Goal: Task Accomplishment & Management: Use online tool/utility

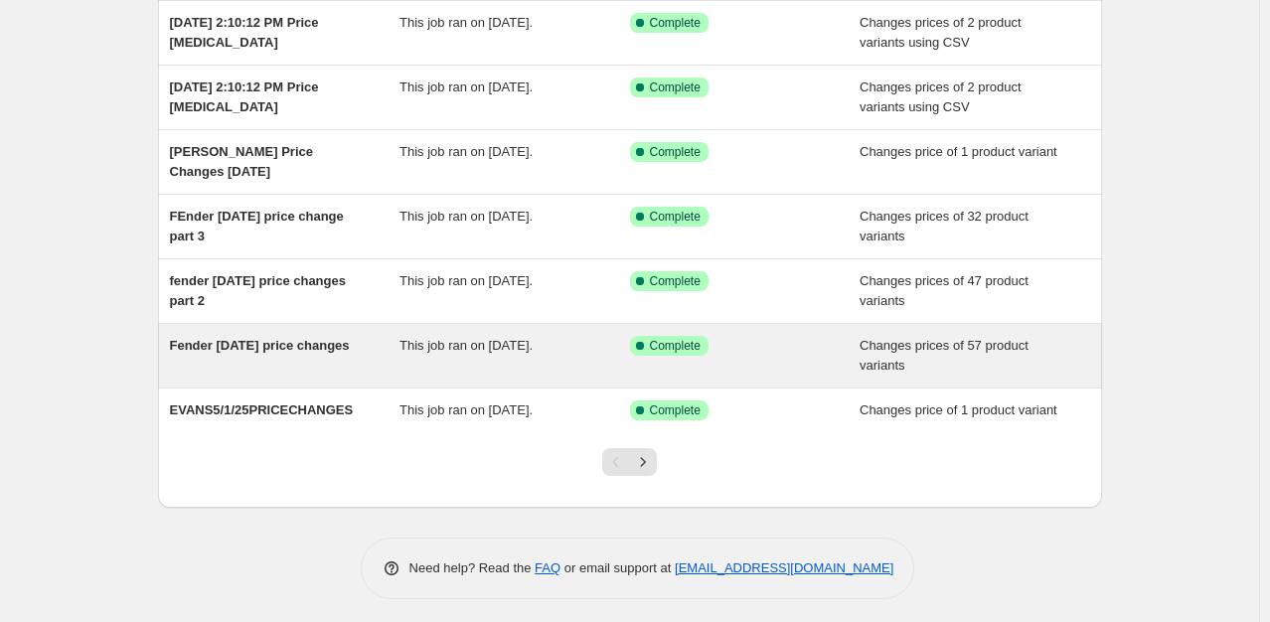
scroll to position [378, 0]
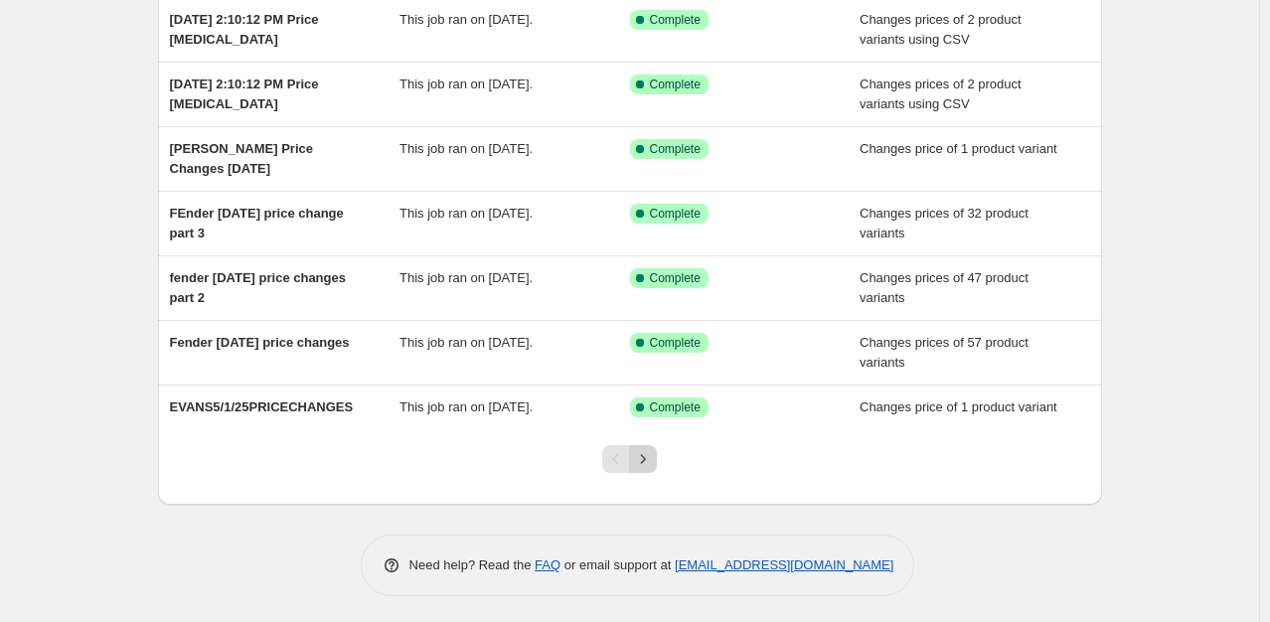
click at [653, 454] on icon "Next" at bounding box center [643, 459] width 20 height 20
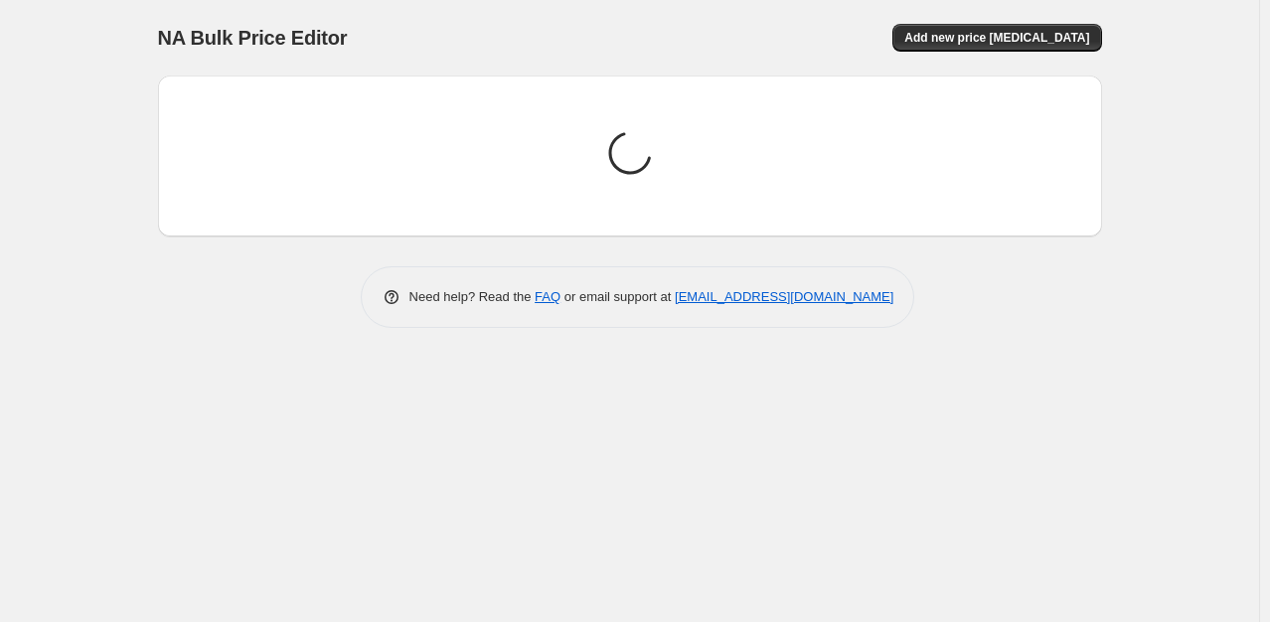
scroll to position [0, 0]
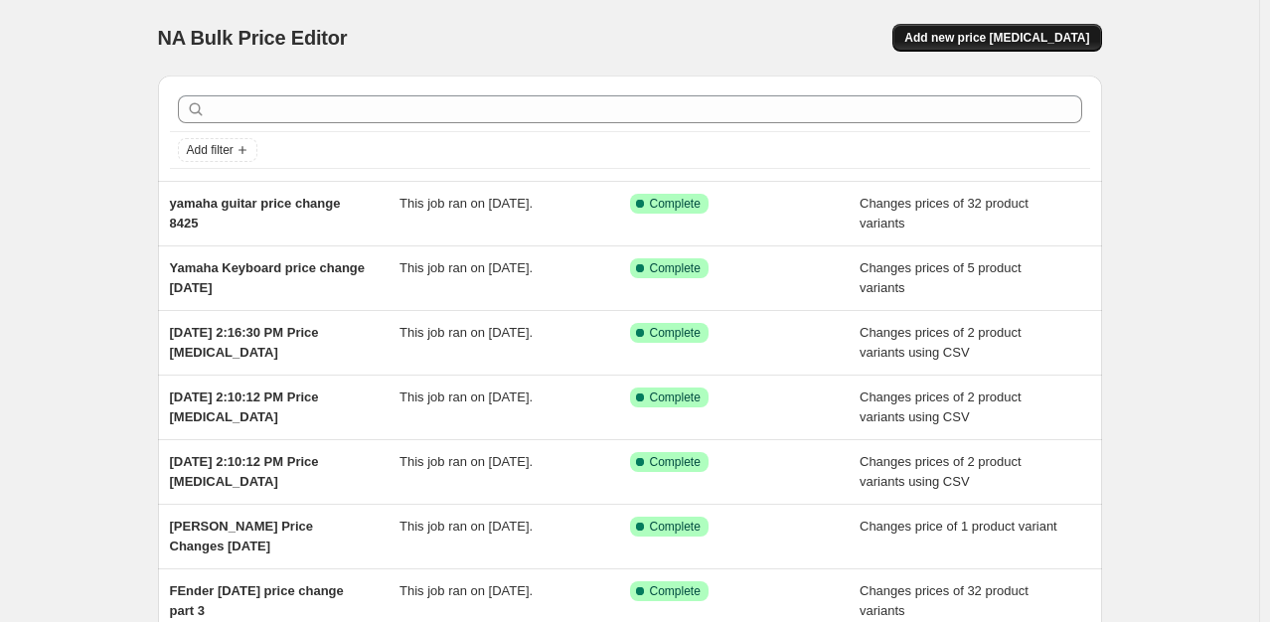
click at [1058, 40] on span "Add new price [MEDICAL_DATA]" at bounding box center [996, 38] width 185 height 16
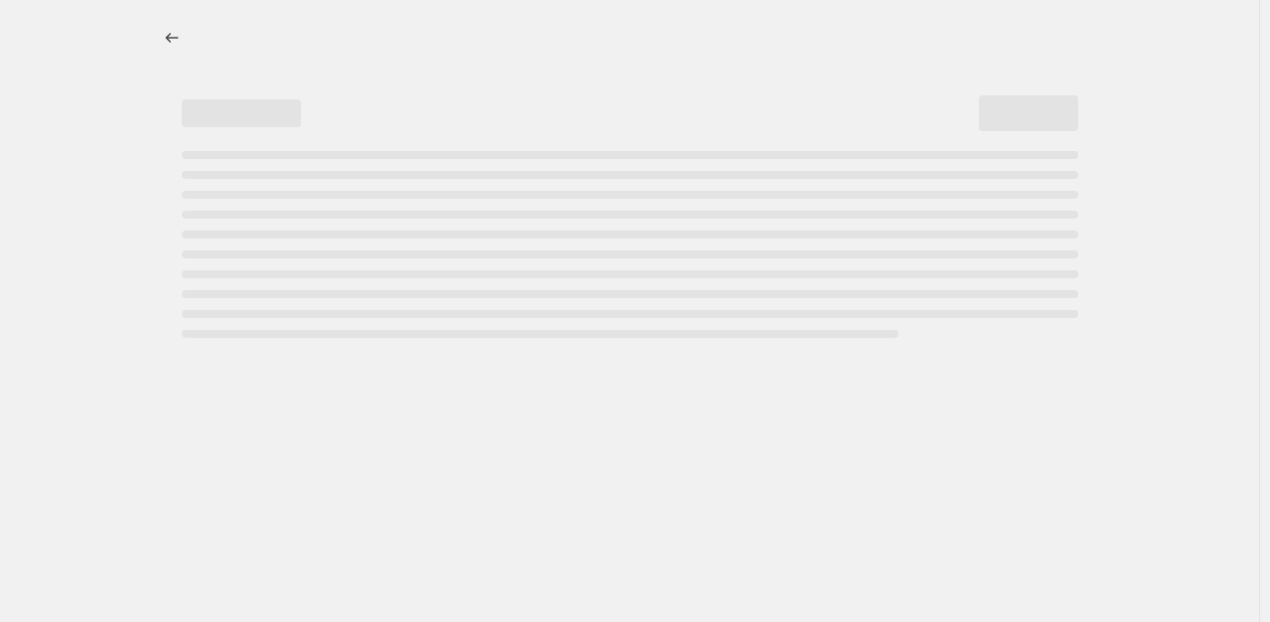
select select "percentage"
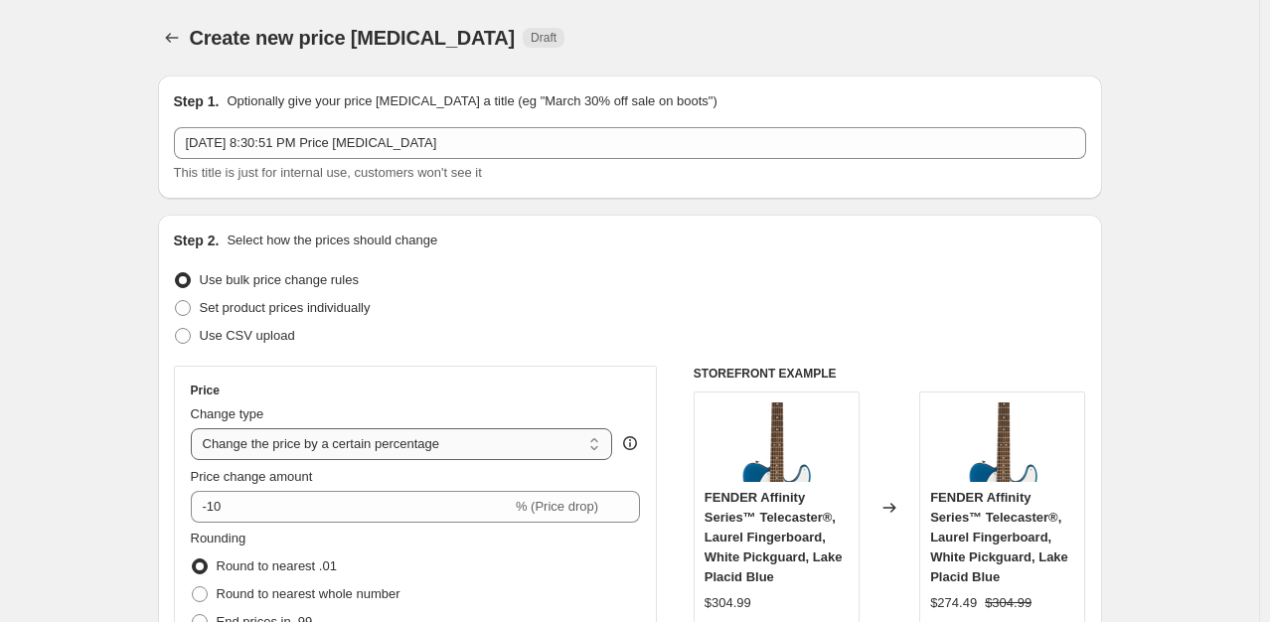
click at [599, 443] on select "Change the price to a certain amount Change the price by a certain amount Chang…" at bounding box center [402, 444] width 422 height 32
click at [191, 340] on span at bounding box center [183, 336] width 16 height 16
click at [176, 329] on input "Use CSV upload" at bounding box center [175, 328] width 1 height 1
radio input "true"
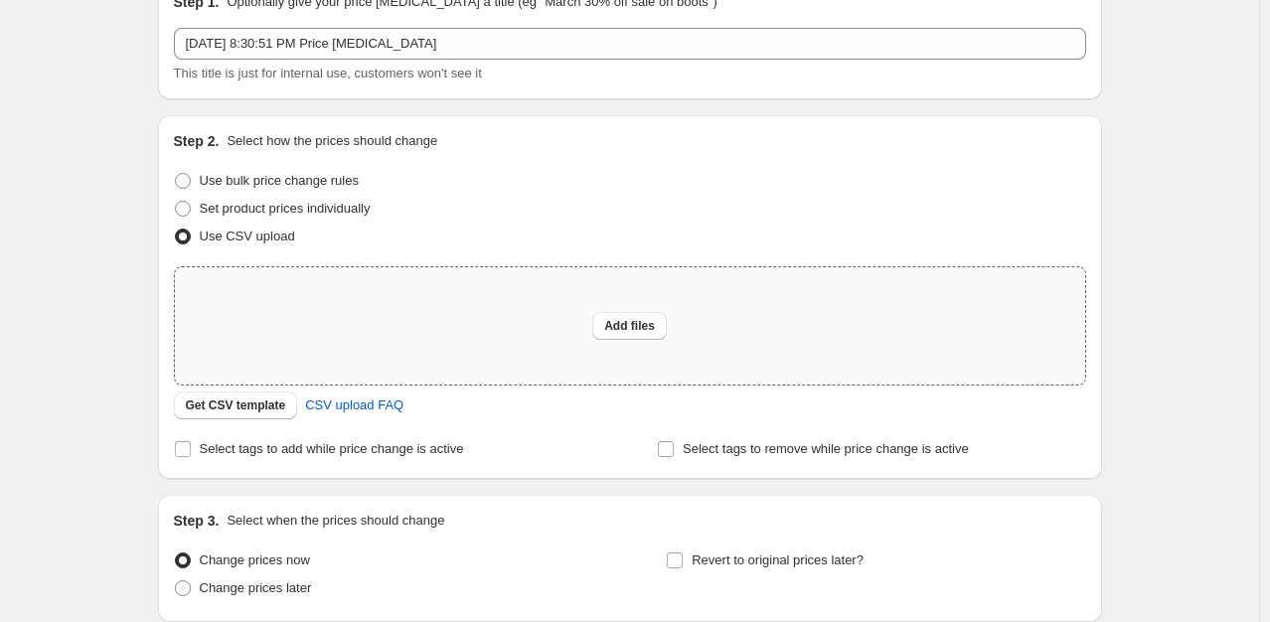
scroll to position [263, 0]
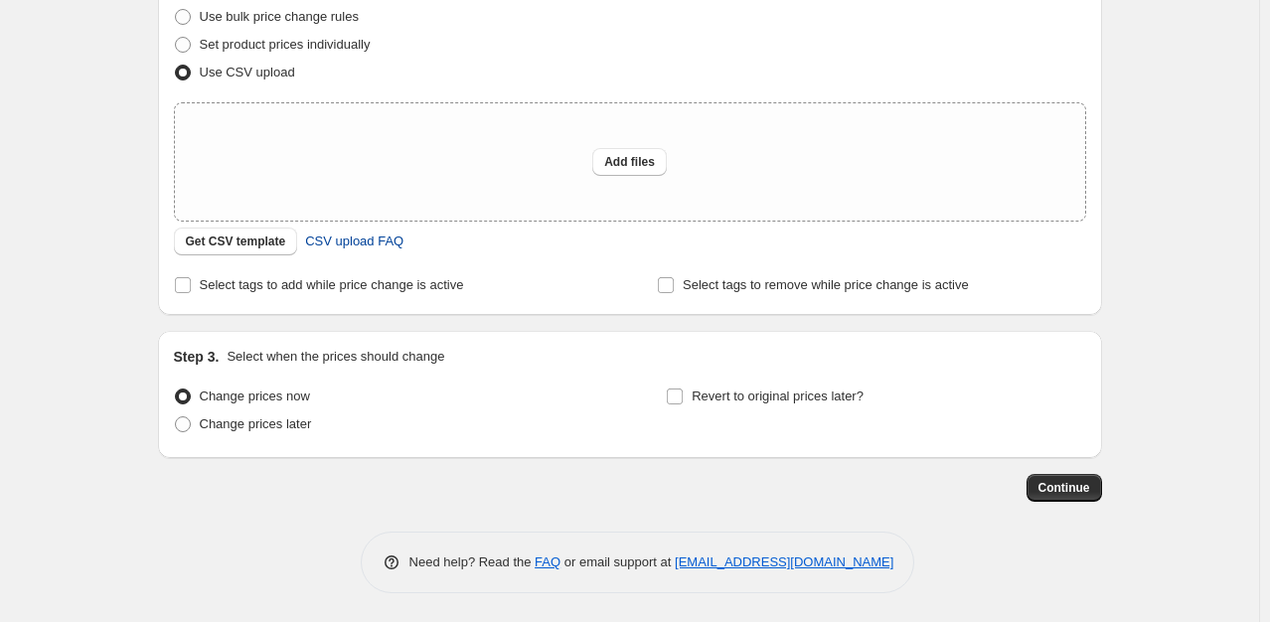
click at [366, 245] on span "CSV upload FAQ" at bounding box center [354, 242] width 98 height 20
click at [630, 169] on span "Add files" at bounding box center [629, 162] width 51 height 16
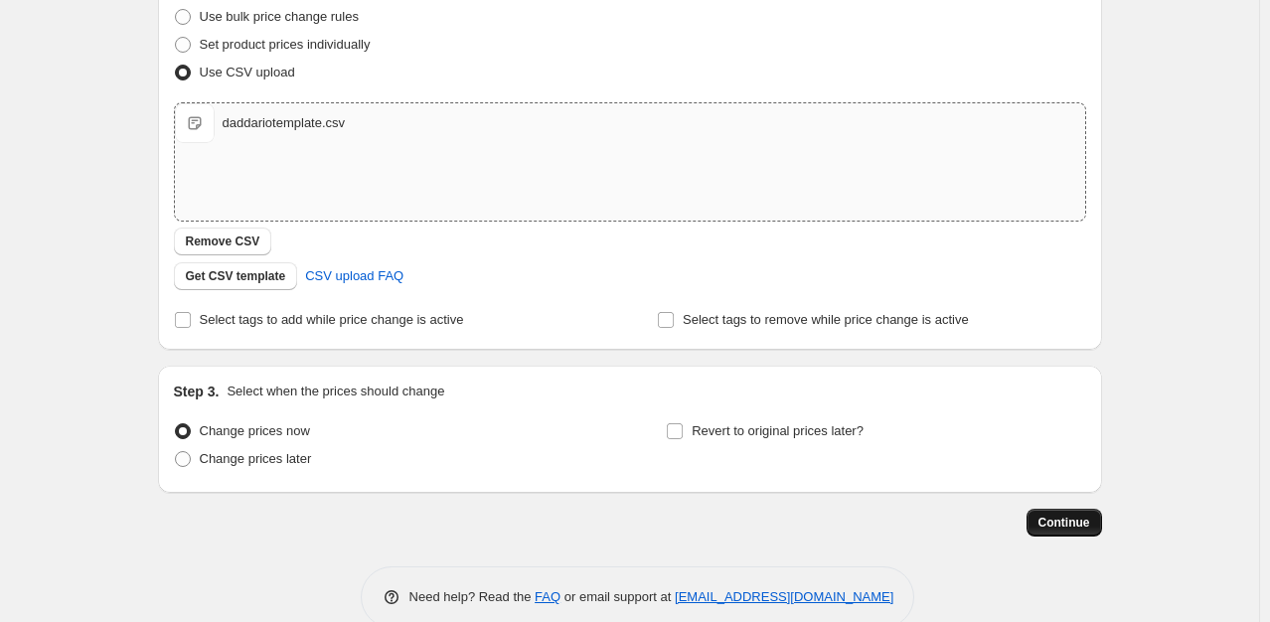
click at [1083, 529] on span "Continue" at bounding box center [1065, 523] width 52 height 16
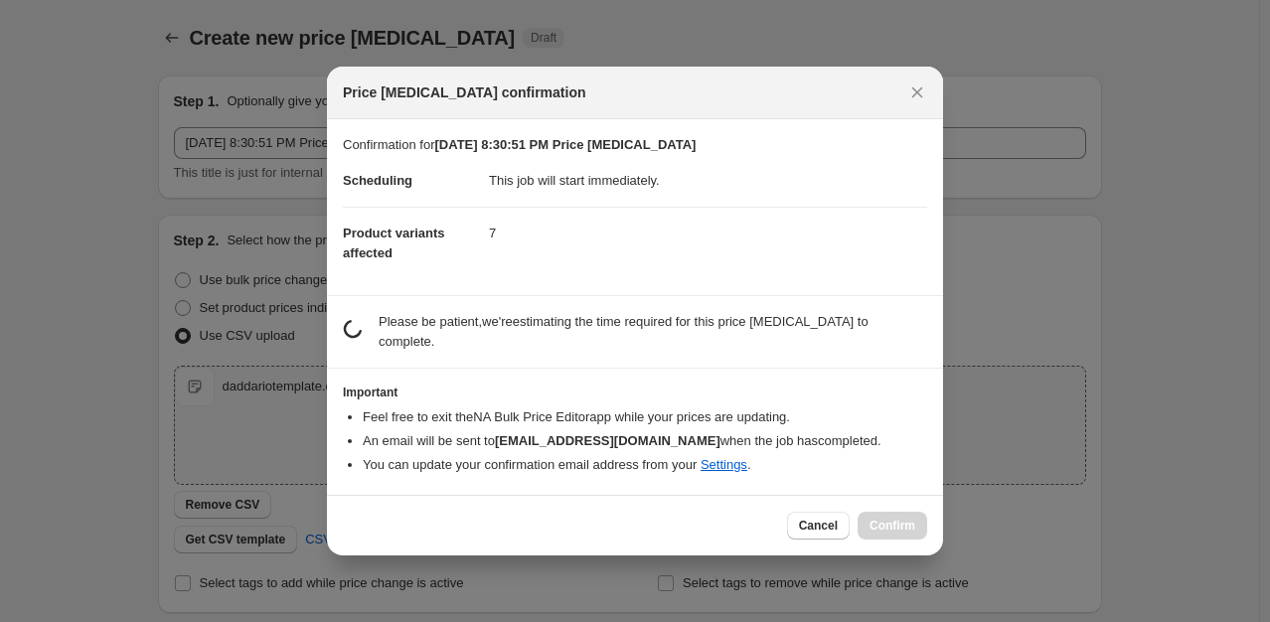
scroll to position [0, 0]
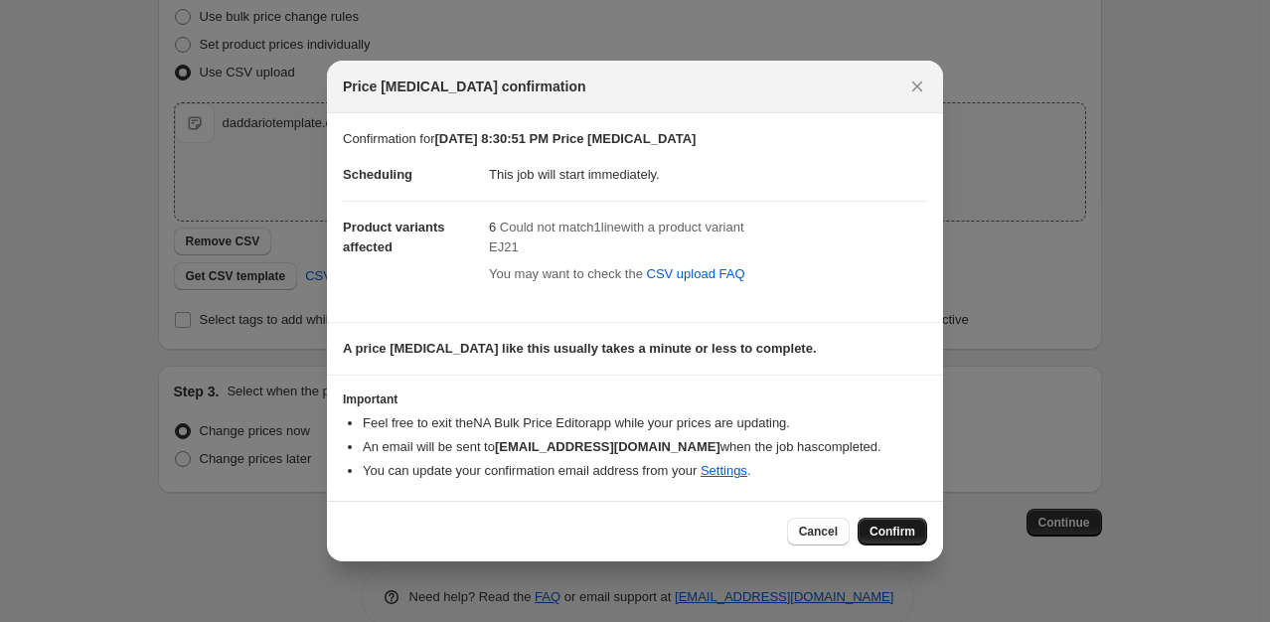
click at [897, 539] on span "Confirm" at bounding box center [893, 532] width 46 height 16
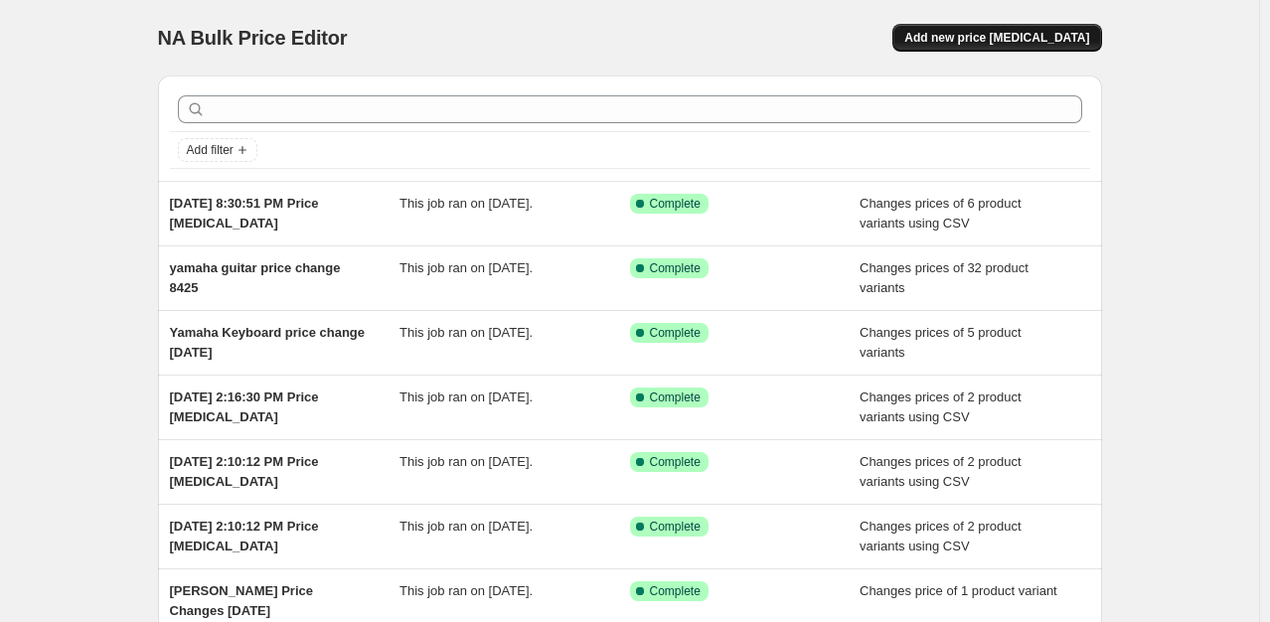
click at [1022, 37] on span "Add new price [MEDICAL_DATA]" at bounding box center [996, 38] width 185 height 16
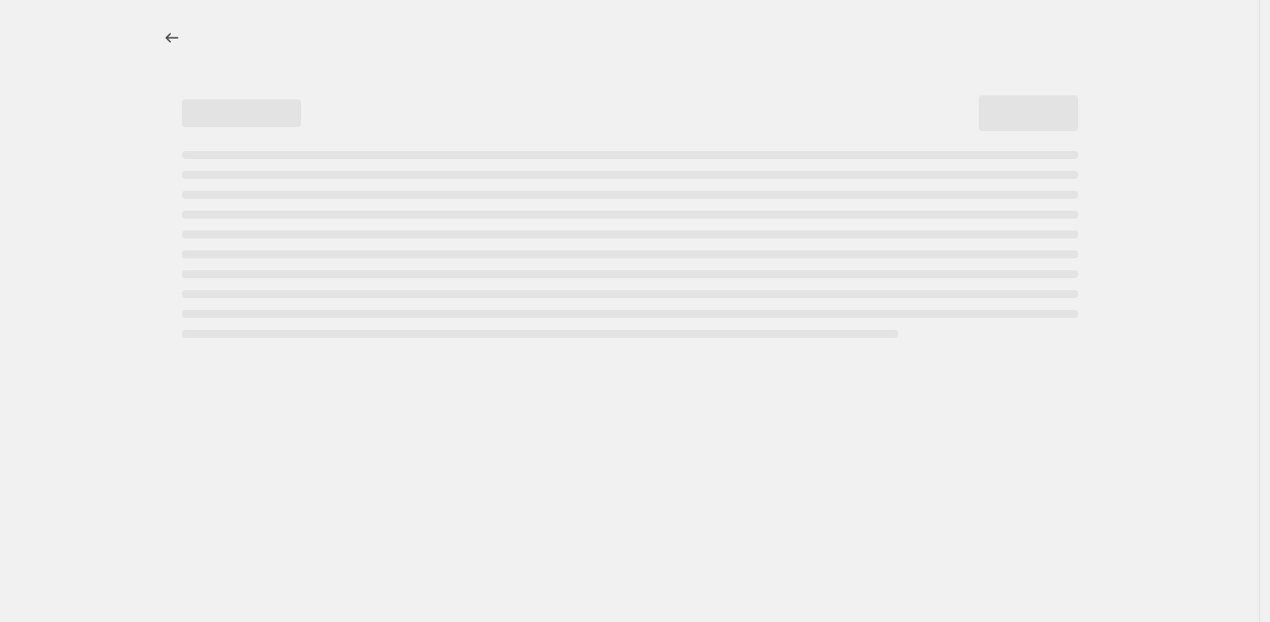
select select "percentage"
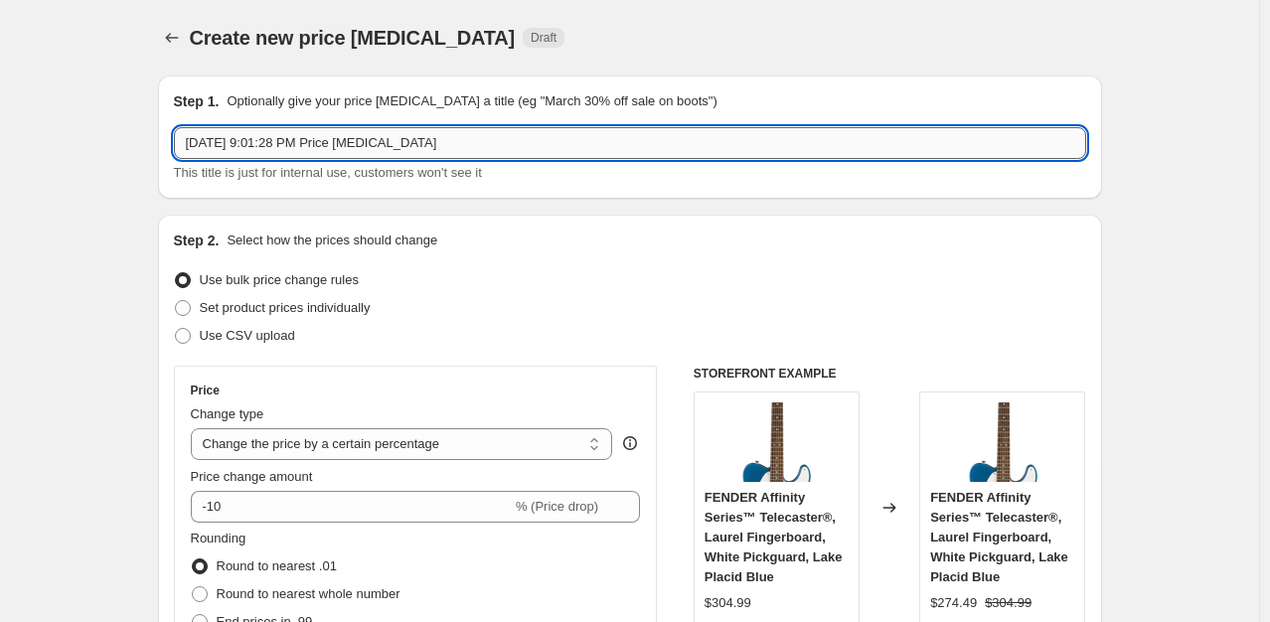
click at [229, 137] on input "[DATE] 9:01:28 PM Price [MEDICAL_DATA]" at bounding box center [630, 143] width 912 height 32
drag, startPoint x: 478, startPoint y: 139, endPoint x: -530, endPoint y: 131, distance: 1007.9
click at [0, 131] on html "Home Settings Plans Skip to content Create new price [MEDICAL_DATA]. This page …" at bounding box center [635, 311] width 1270 height 622
type input "[PERSON_NAME] promo october"
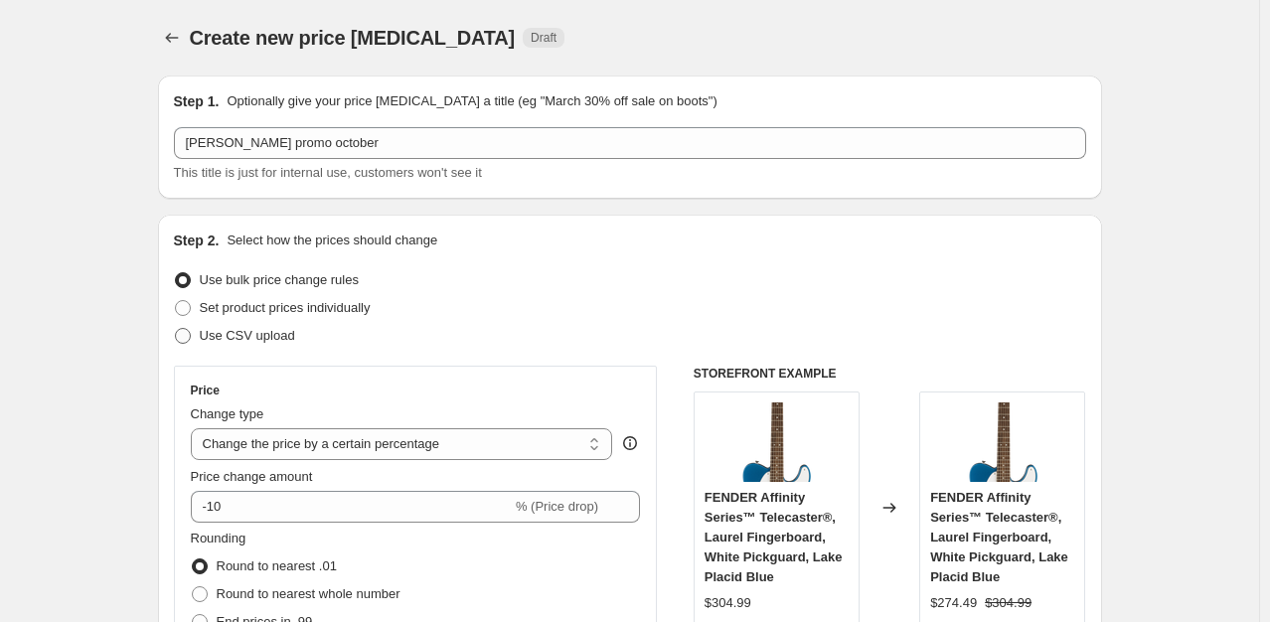
click at [187, 340] on span at bounding box center [183, 336] width 16 height 16
click at [176, 329] on input "Use CSV upload" at bounding box center [175, 328] width 1 height 1
radio input "true"
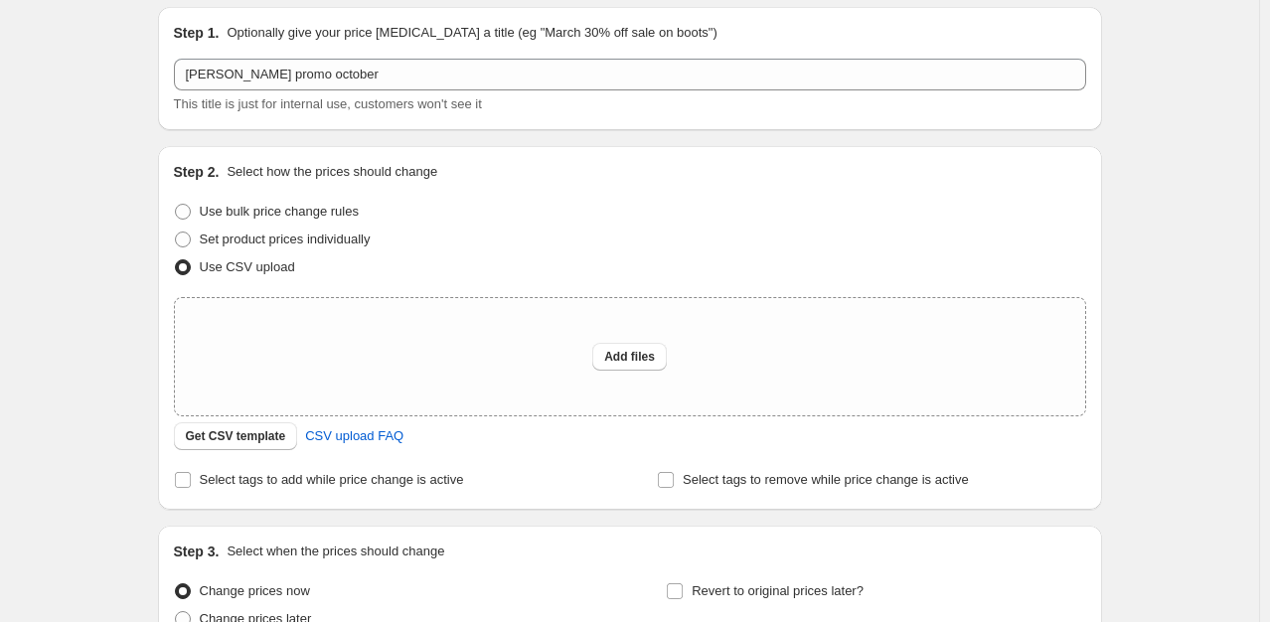
scroll to position [99, 0]
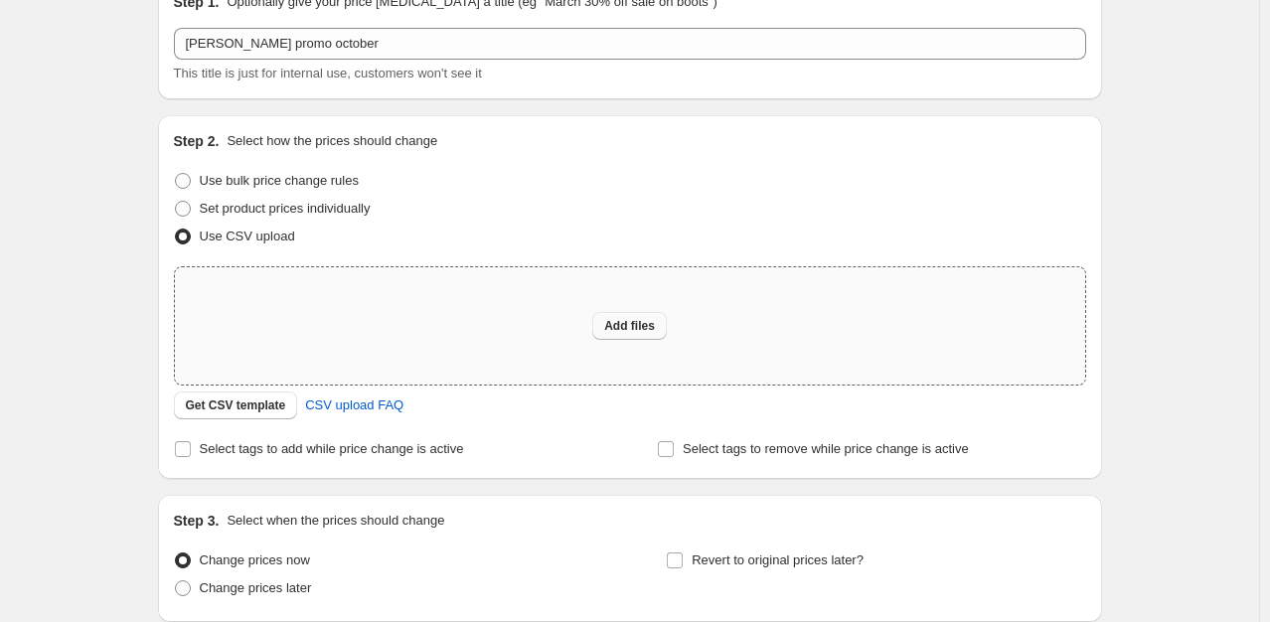
click at [649, 328] on span "Add files" at bounding box center [629, 326] width 51 height 16
type input "C:\fakepath\daddariotemplate2.csv"
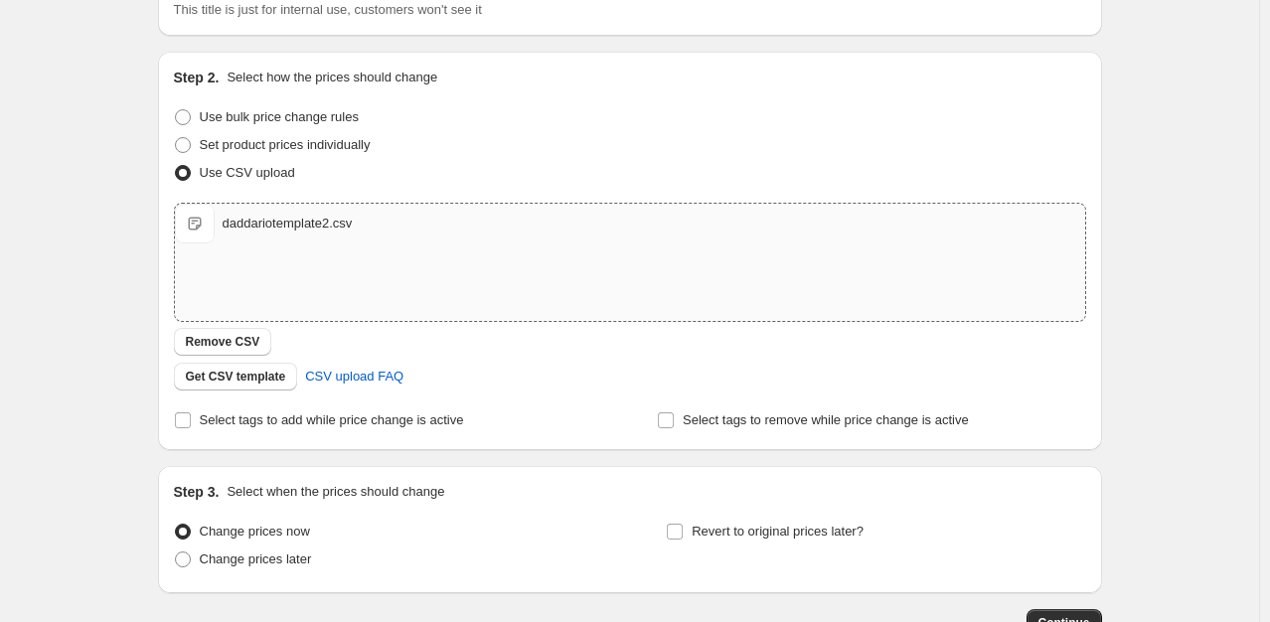
scroll to position [298, 0]
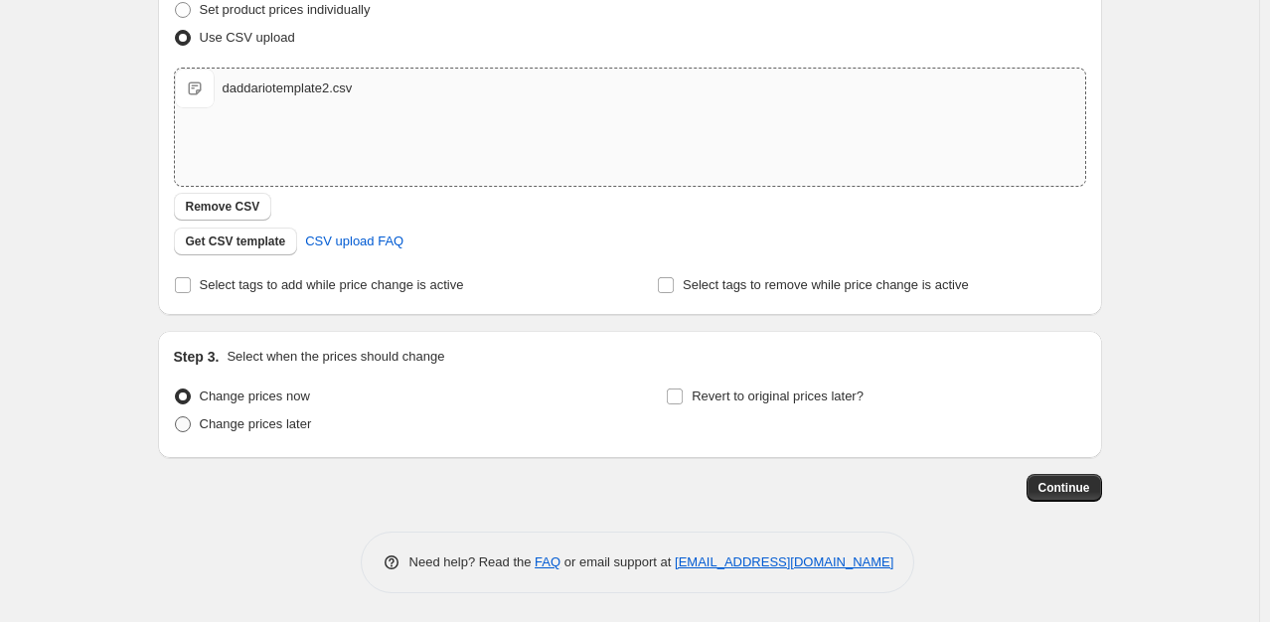
click at [191, 423] on span at bounding box center [183, 424] width 16 height 16
click at [176, 417] on input "Change prices later" at bounding box center [175, 416] width 1 height 1
radio input "true"
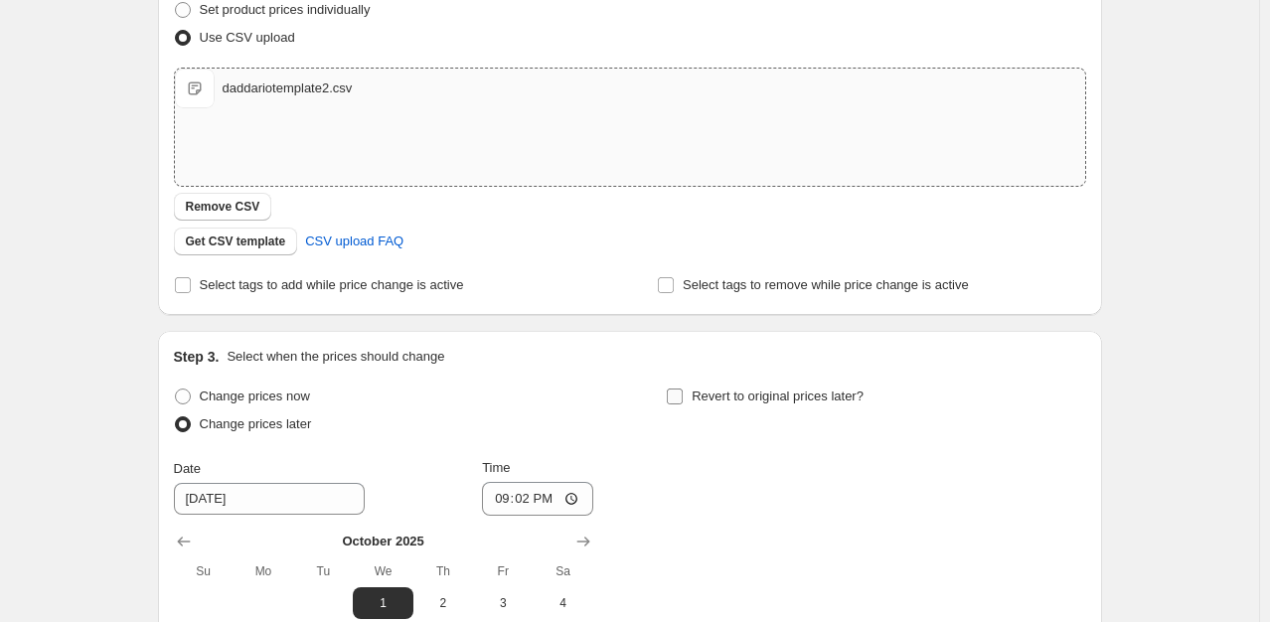
click at [683, 399] on input "Revert to original prices later?" at bounding box center [675, 397] width 16 height 16
checkbox input "true"
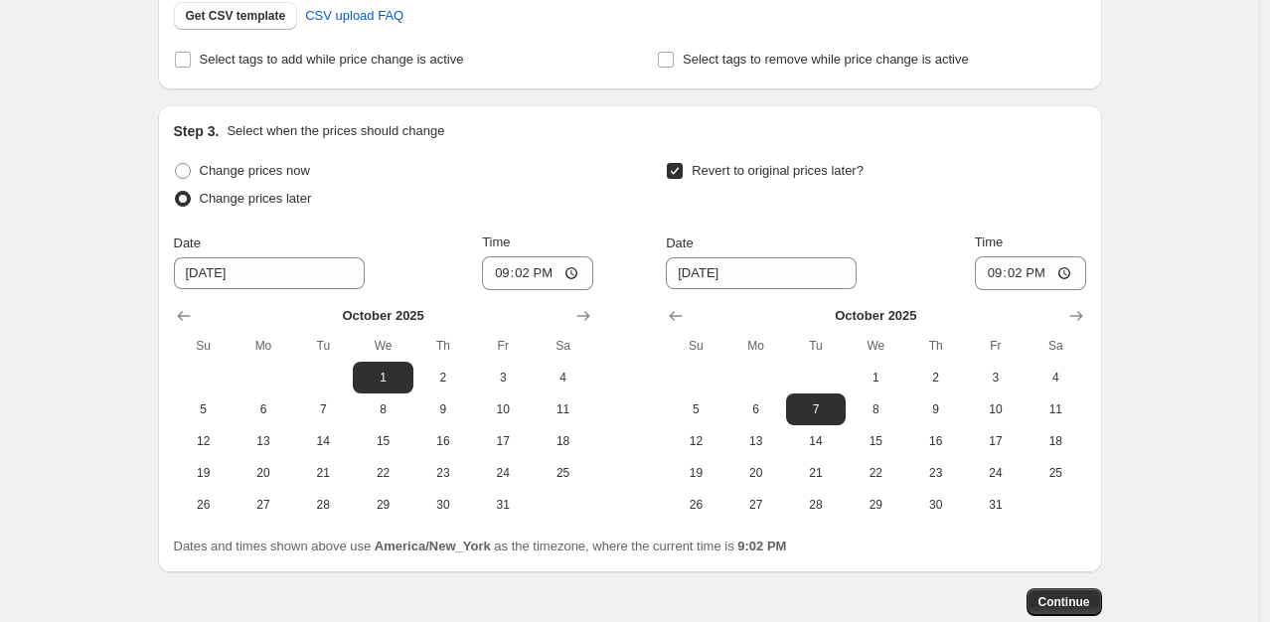
scroll to position [596, 0]
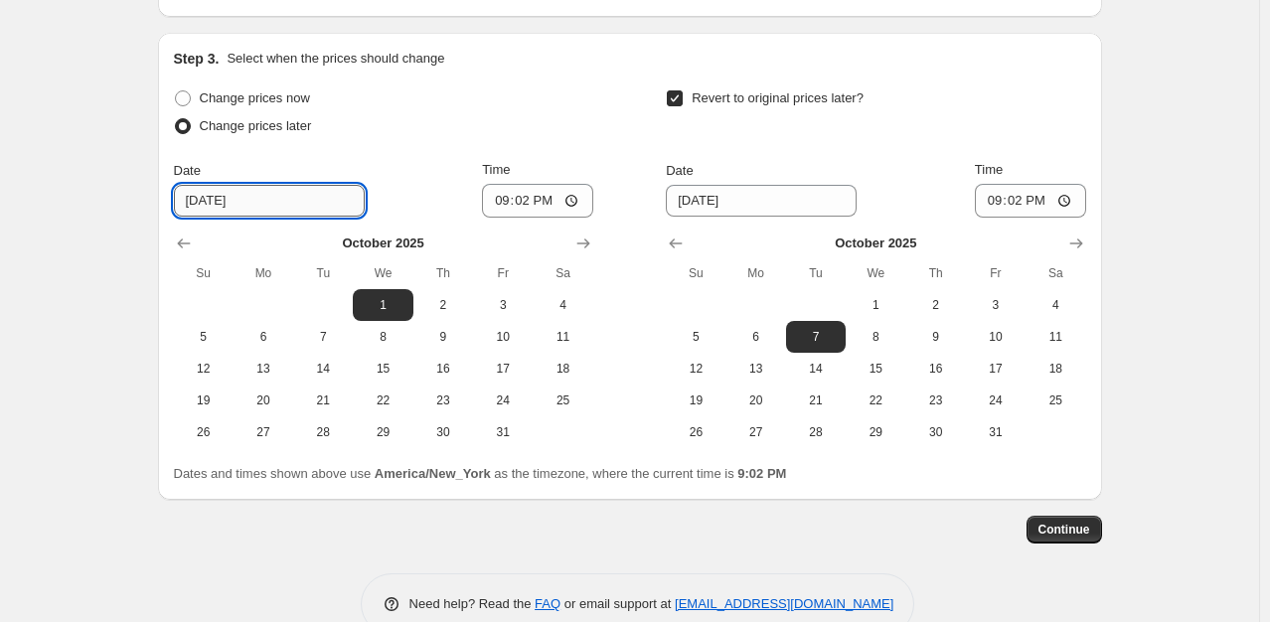
click at [334, 201] on input "[DATE]" at bounding box center [269, 201] width 191 height 32
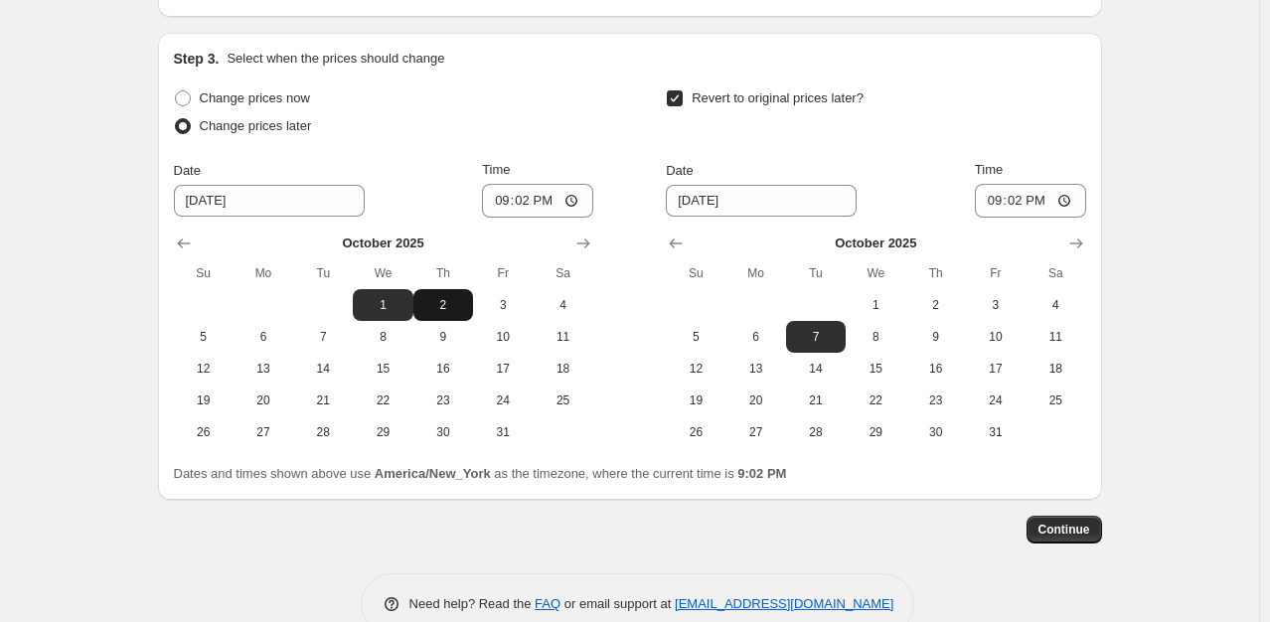
click at [446, 305] on span "2" at bounding box center [443, 305] width 44 height 16
type input "[DATE]"
click at [551, 201] on input "21:02" at bounding box center [537, 201] width 111 height 34
click at [510, 197] on input "21:02" at bounding box center [537, 201] width 111 height 34
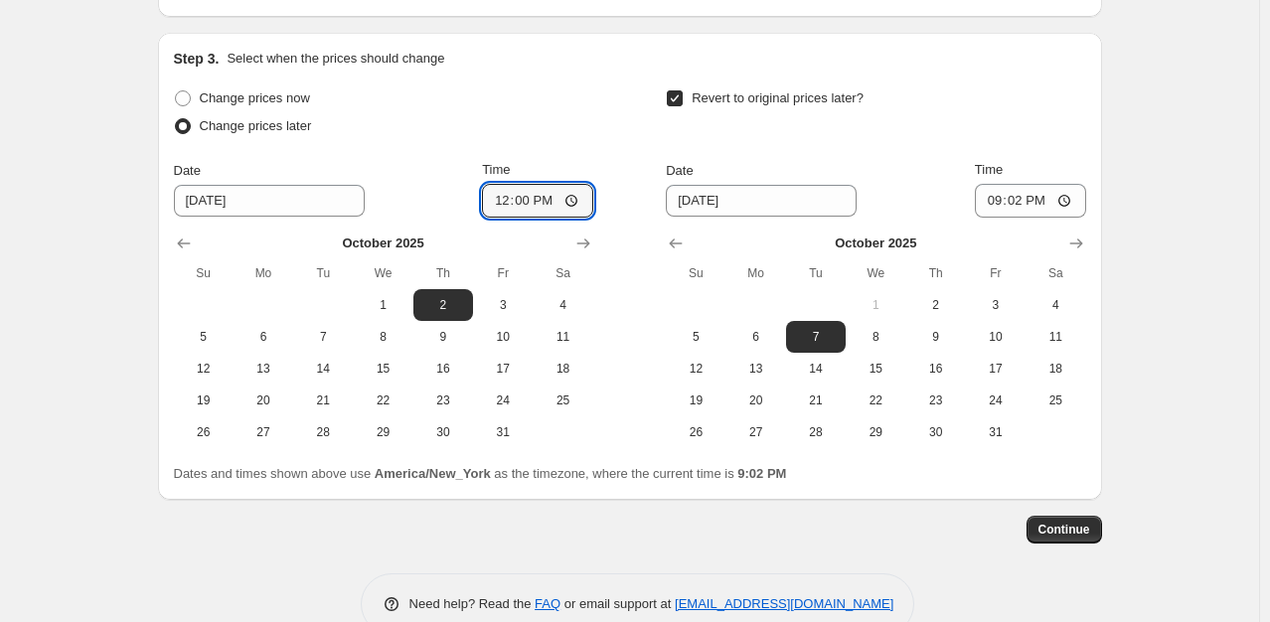
type input "00:00"
click at [784, 204] on input "[DATE]" at bounding box center [761, 201] width 191 height 32
click at [1068, 404] on span "25" at bounding box center [1056, 401] width 44 height 16
type input "[DATE]"
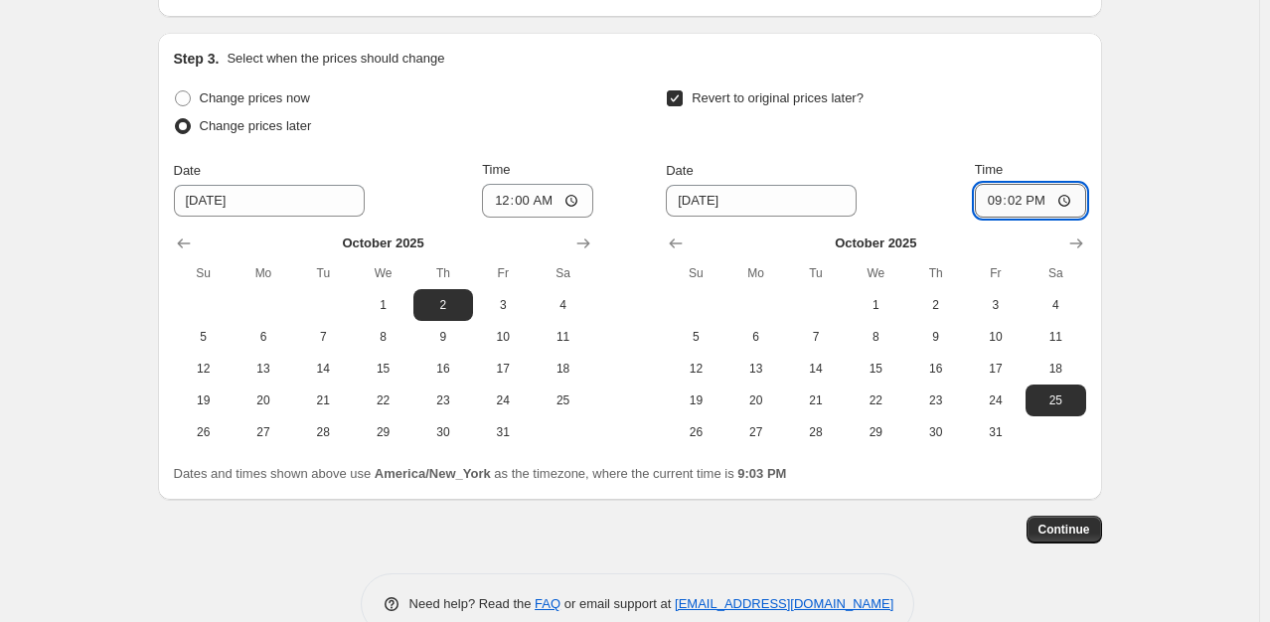
click at [1046, 197] on input "21:02" at bounding box center [1030, 201] width 111 height 34
click at [991, 195] on input "21:02" at bounding box center [1030, 201] width 111 height 34
type input "23:59"
click at [1081, 537] on span "Continue" at bounding box center [1065, 530] width 52 height 16
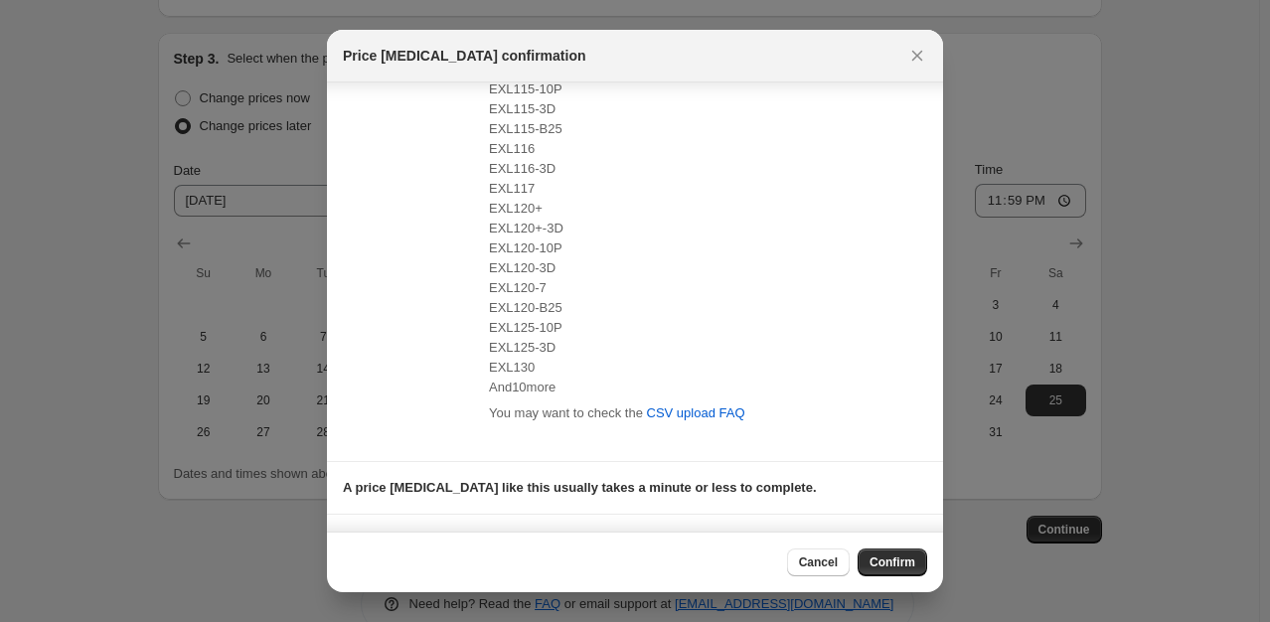
scroll to position [298, 0]
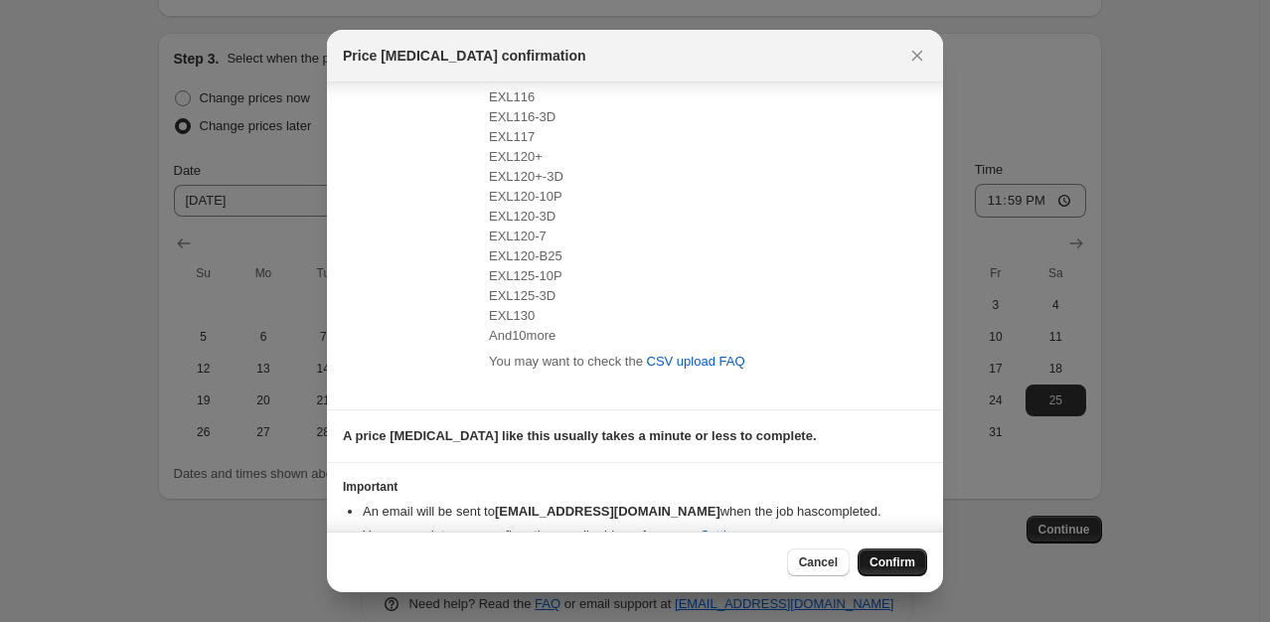
click at [891, 556] on span "Confirm" at bounding box center [893, 563] width 46 height 16
